Goal: Check status: Check status

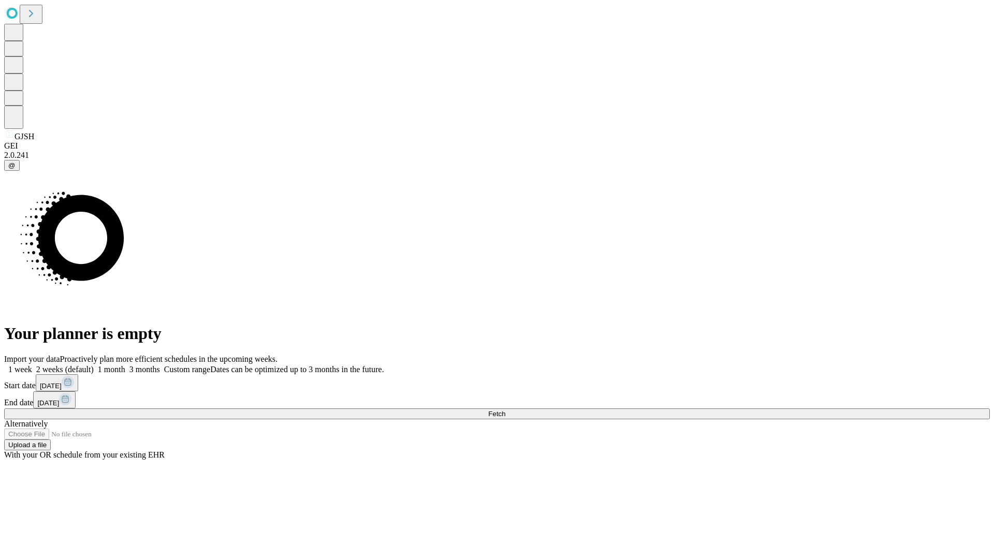
click at [505, 410] on span "Fetch" at bounding box center [496, 414] width 17 height 8
